Goal: Task Accomplishment & Management: Use online tool/utility

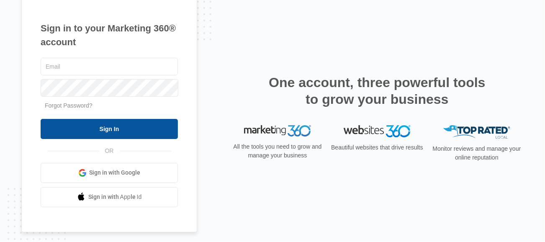
type input "[PERSON_NAME][EMAIL_ADDRESS][DOMAIN_NAME]"
click at [114, 131] on input "Sign In" at bounding box center [109, 129] width 137 height 20
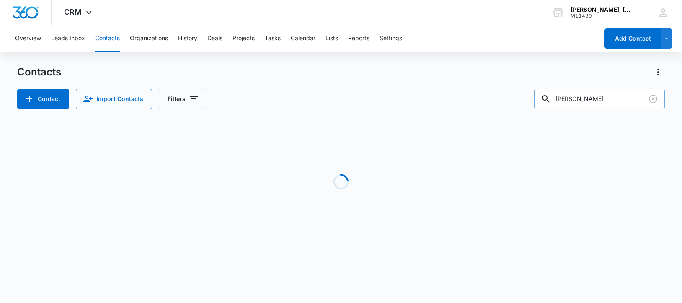
drag, startPoint x: 614, startPoint y: 102, endPoint x: 559, endPoint y: 96, distance: 54.8
click at [559, 96] on div "[PERSON_NAME]" at bounding box center [599, 99] width 131 height 20
paste input "[PERSON_NAME]"
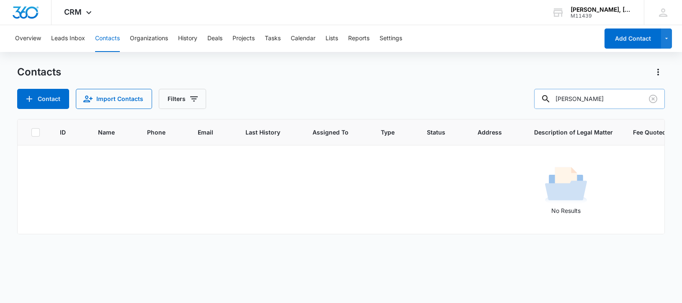
drag, startPoint x: 628, startPoint y: 97, endPoint x: 562, endPoint y: 99, distance: 65.4
click at [562, 99] on div "[PERSON_NAME]" at bounding box center [599, 99] width 131 height 20
paste input "[PERSON_NAME]"
drag, startPoint x: 565, startPoint y: 101, endPoint x: 620, endPoint y: 100, distance: 55.7
click at [620, 100] on input "Mattel S. Patel" at bounding box center [599, 99] width 131 height 20
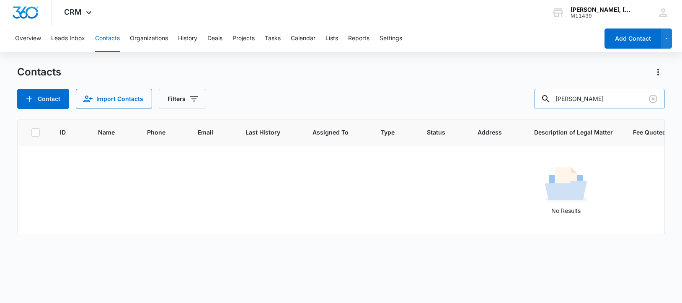
paste input "Karthik Kumar Mula"
drag, startPoint x: 622, startPoint y: 98, endPoint x: 563, endPoint y: 104, distance: 58.9
click at [563, 104] on div "Karthik Kumar Mula" at bounding box center [599, 99] width 131 height 20
paste input "Mittal Patel"
type input "Mittal Patel"
